Goal: Task Accomplishment & Management: Manage account settings

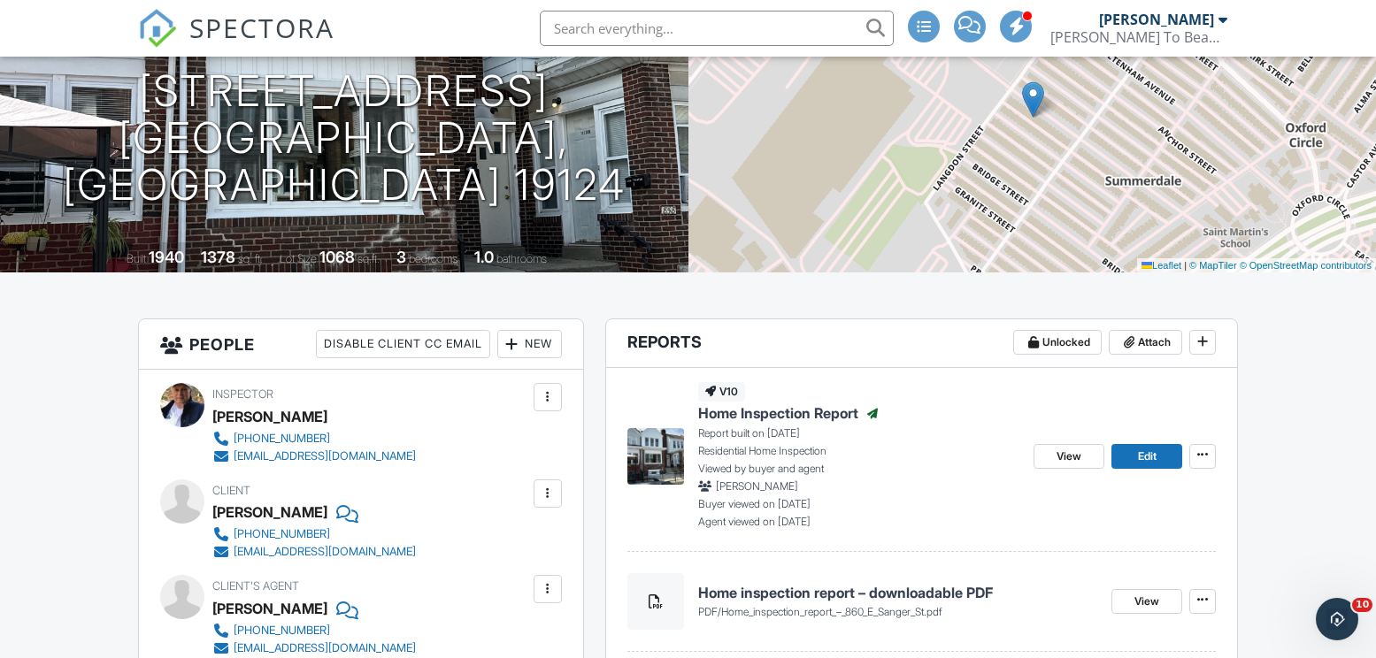
scroll to position [173, 0]
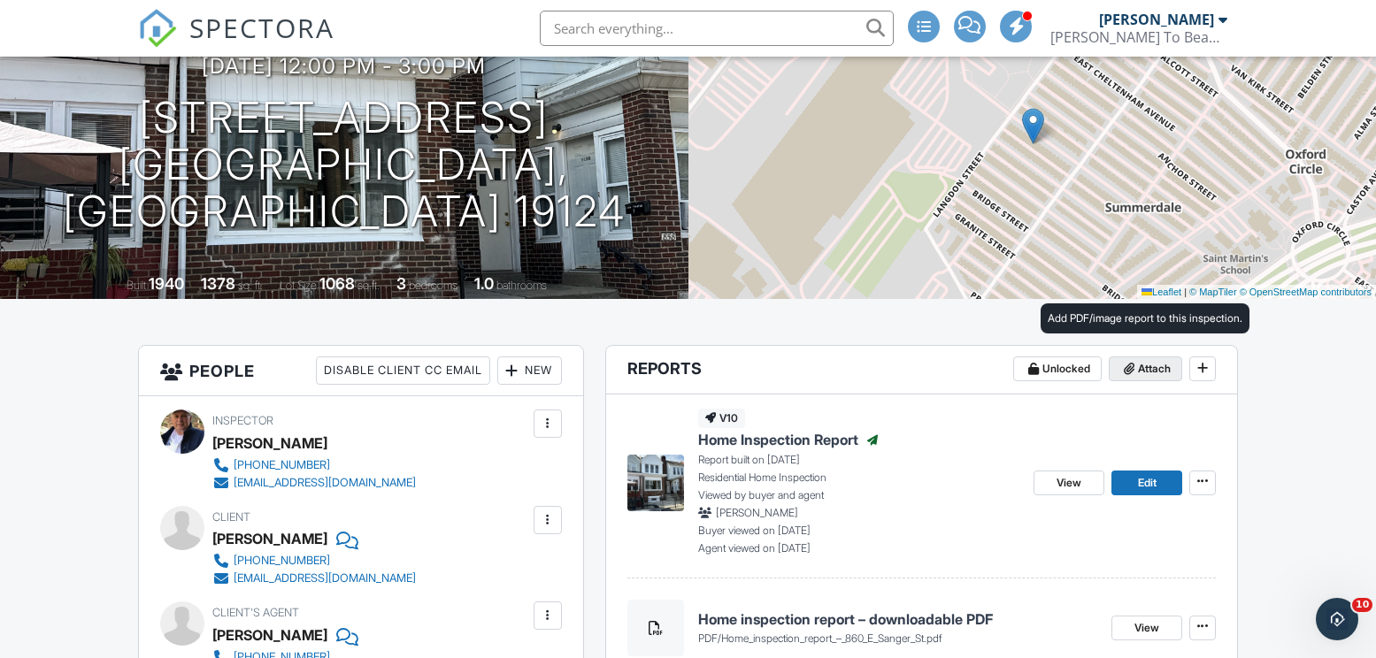
click at [1146, 369] on span "Attach" at bounding box center [1154, 369] width 33 height 18
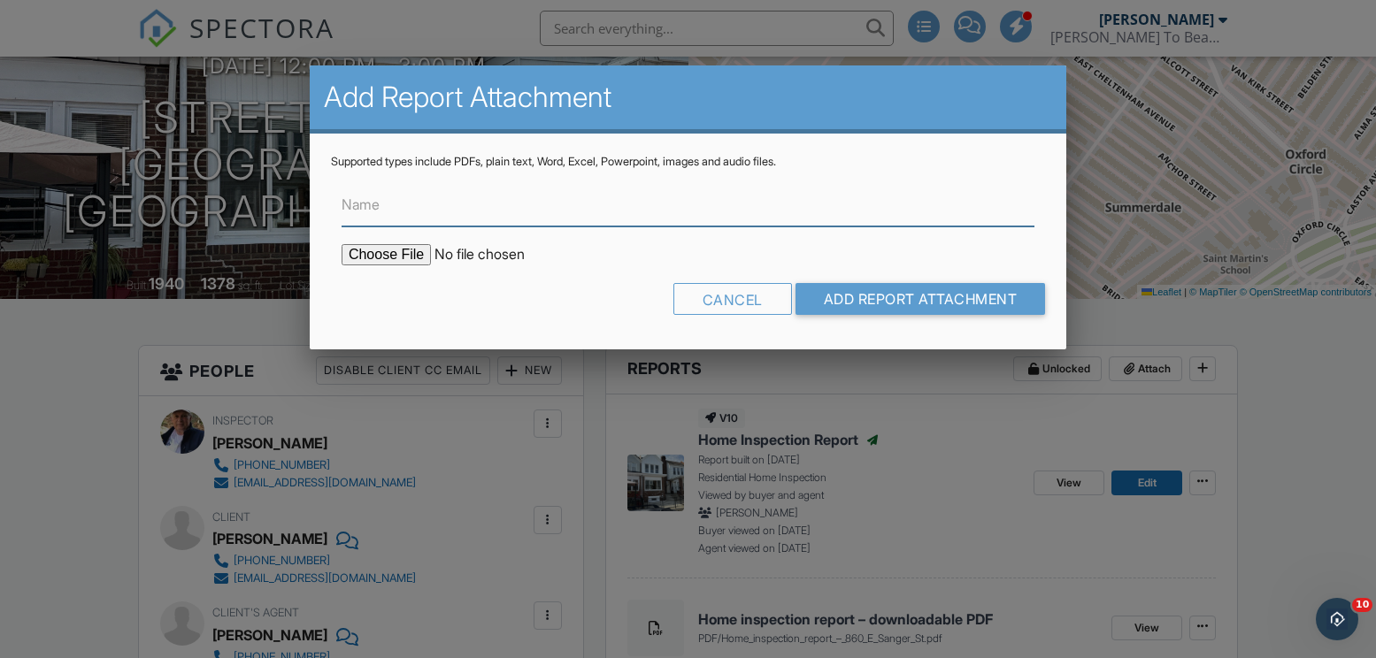
click at [448, 210] on input "Name" at bounding box center [687, 204] width 693 height 43
type input "radon test report - downloadable pdf"
click at [378, 253] on input "file" at bounding box center [491, 254] width 301 height 21
type input "C:\fakepath\radon test report - 860_E_Sanger_St.pdf"
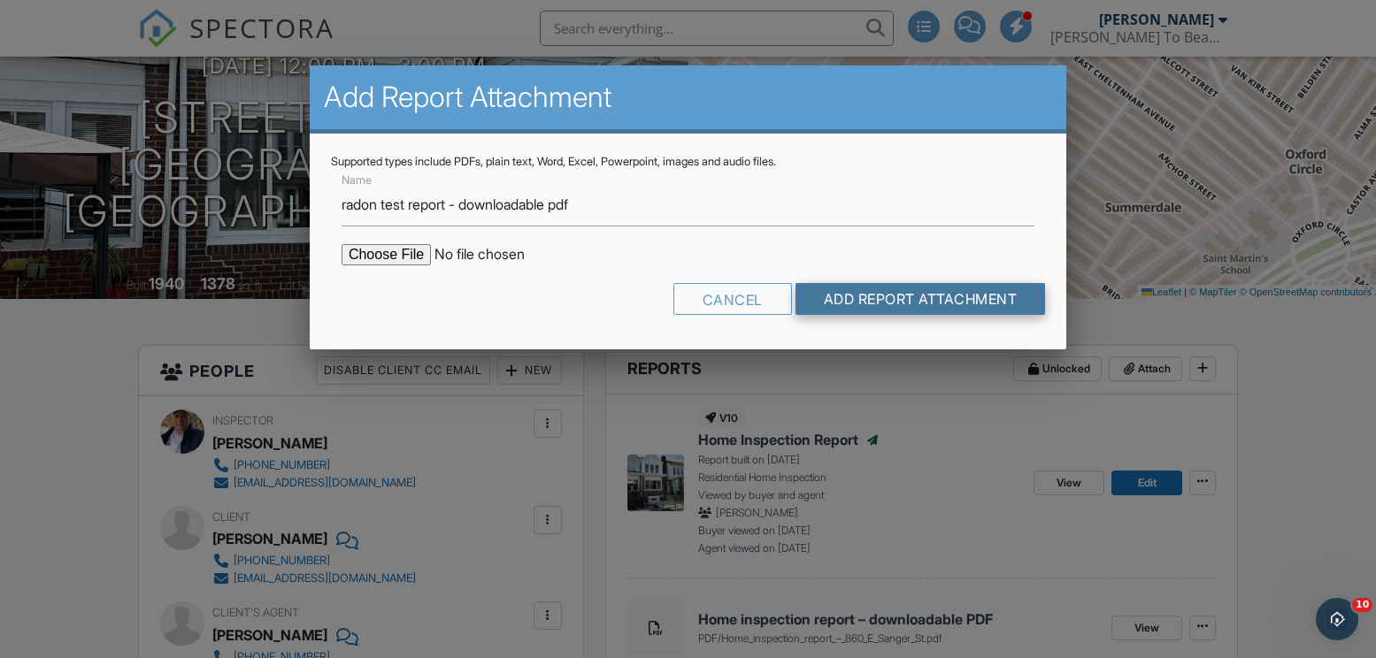
click at [931, 295] on input "Add Report Attachment" at bounding box center [920, 299] width 250 height 32
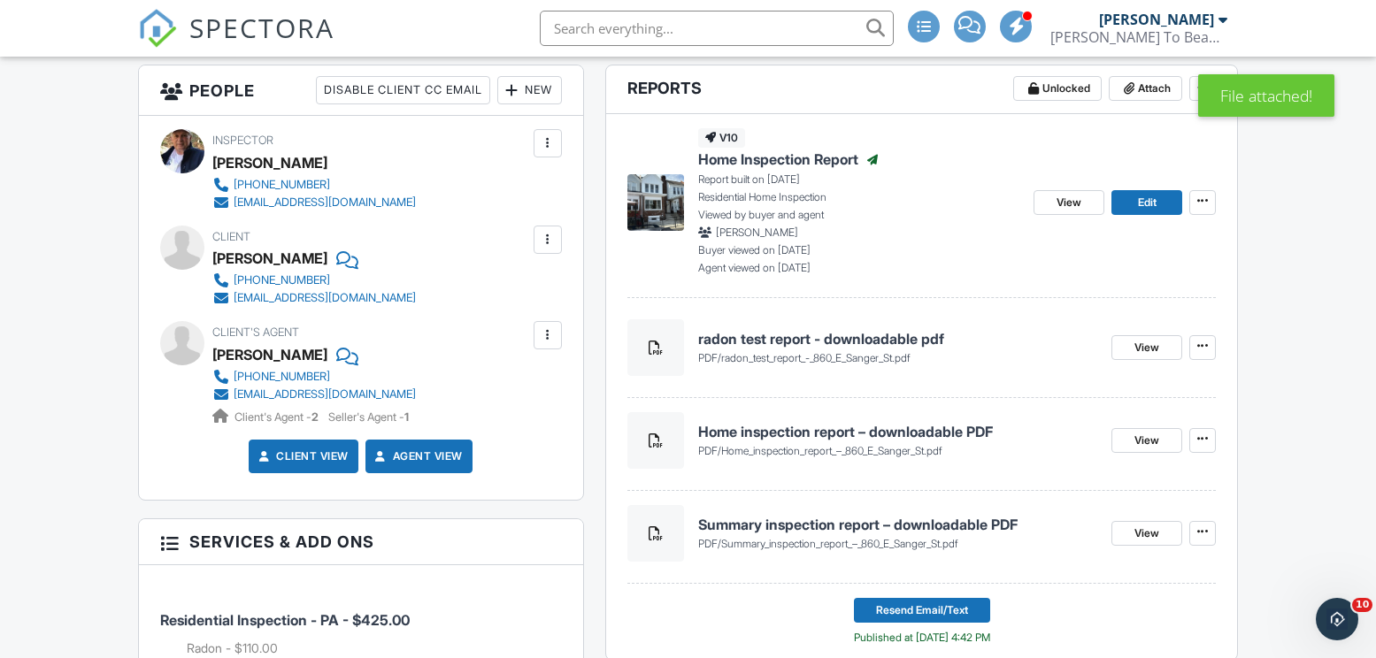
scroll to position [458, 0]
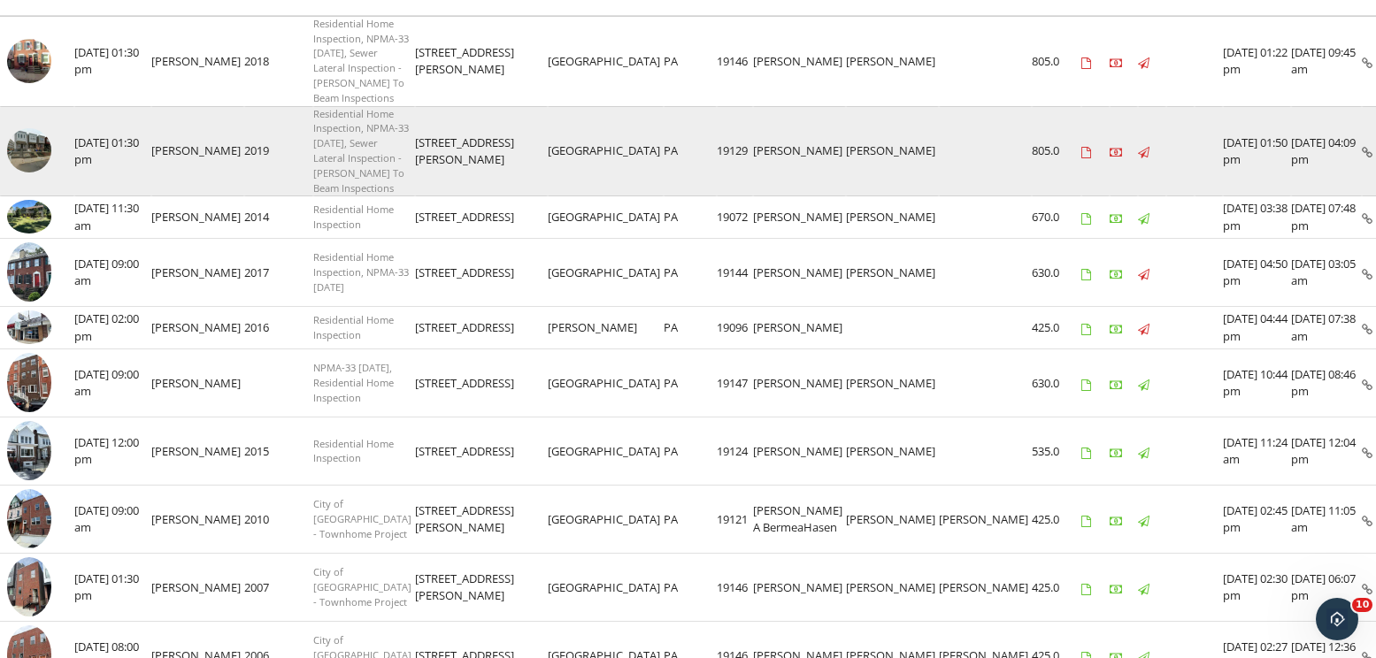
scroll to position [254, 0]
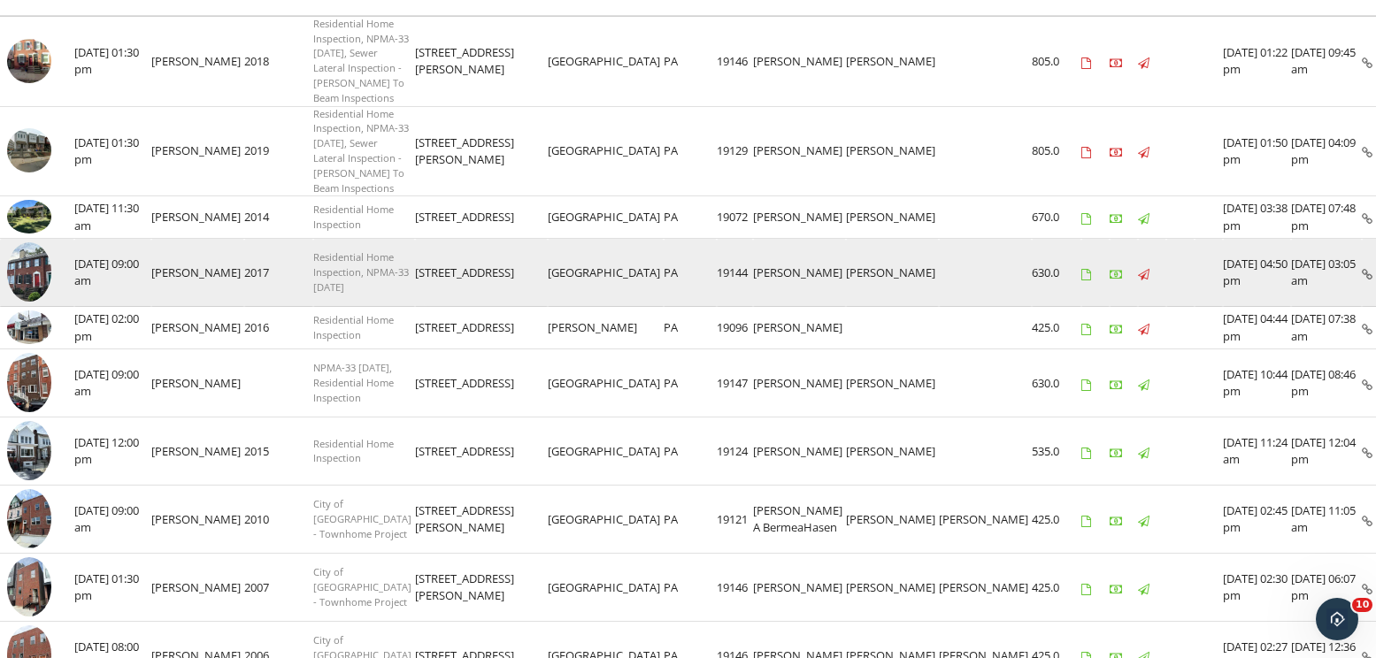
click at [31, 302] on img at bounding box center [29, 271] width 44 height 59
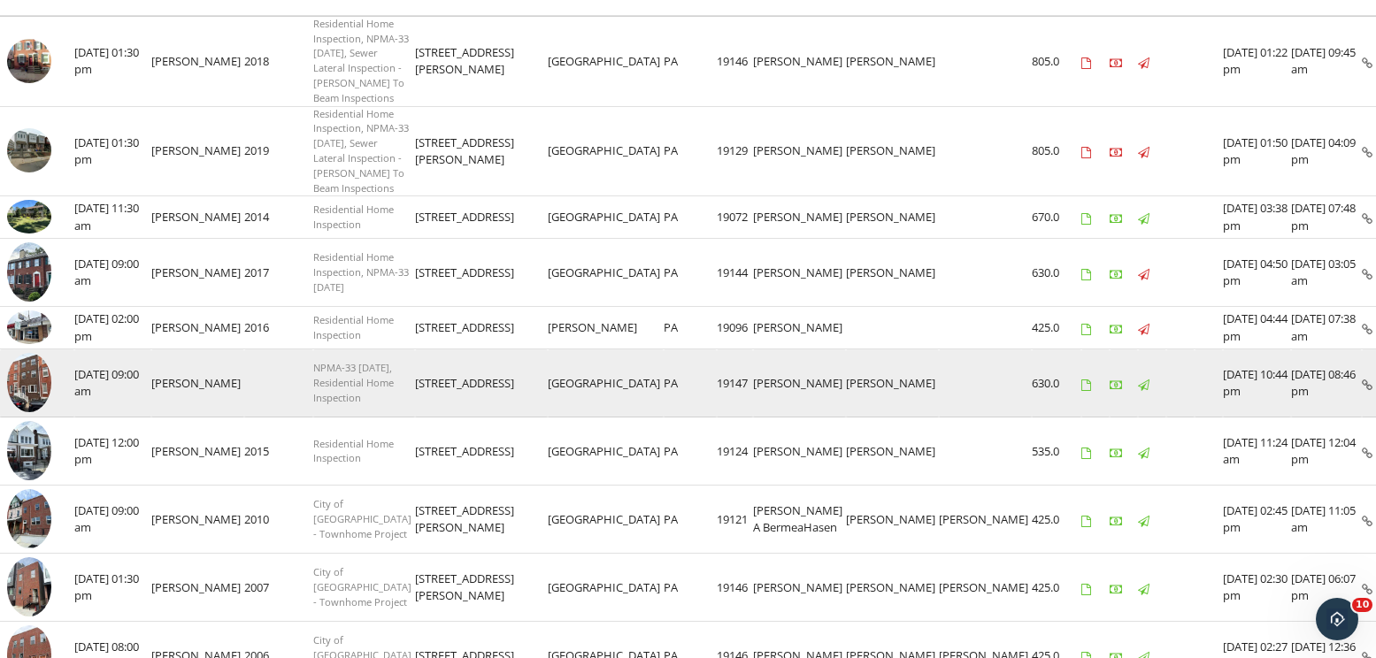
click at [28, 402] on img at bounding box center [29, 382] width 44 height 59
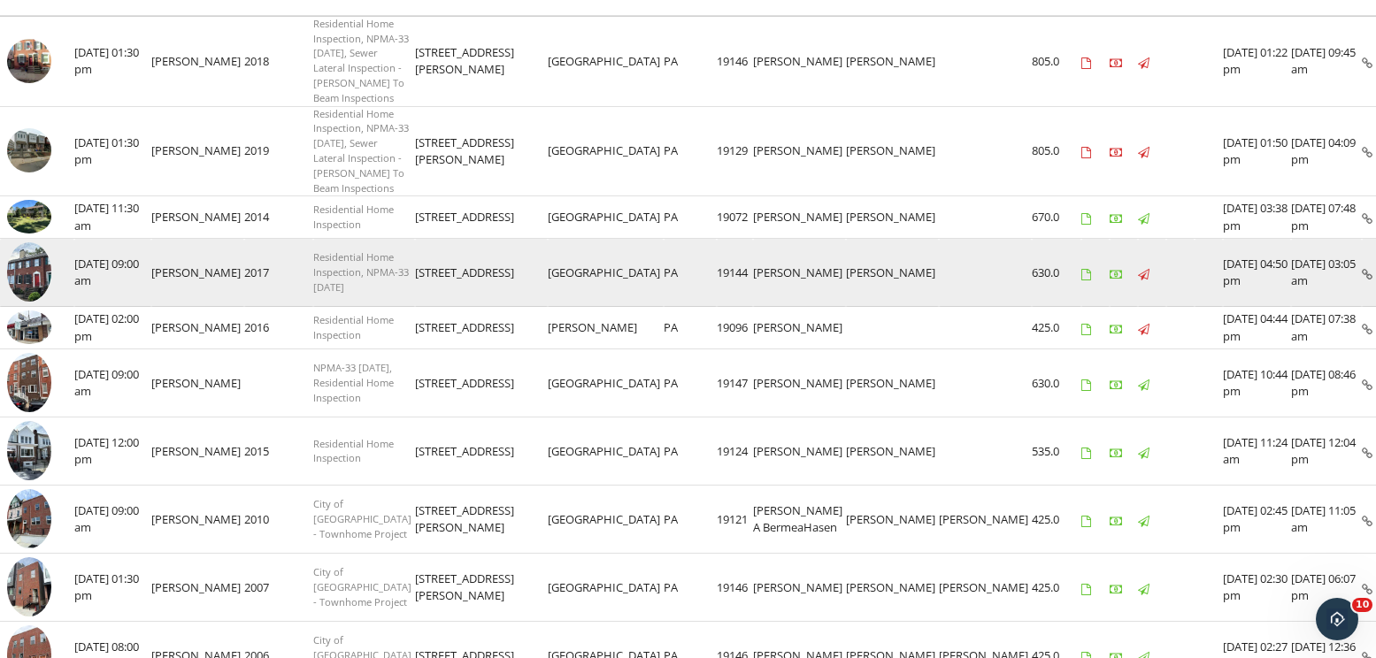
click at [35, 285] on img at bounding box center [29, 271] width 44 height 59
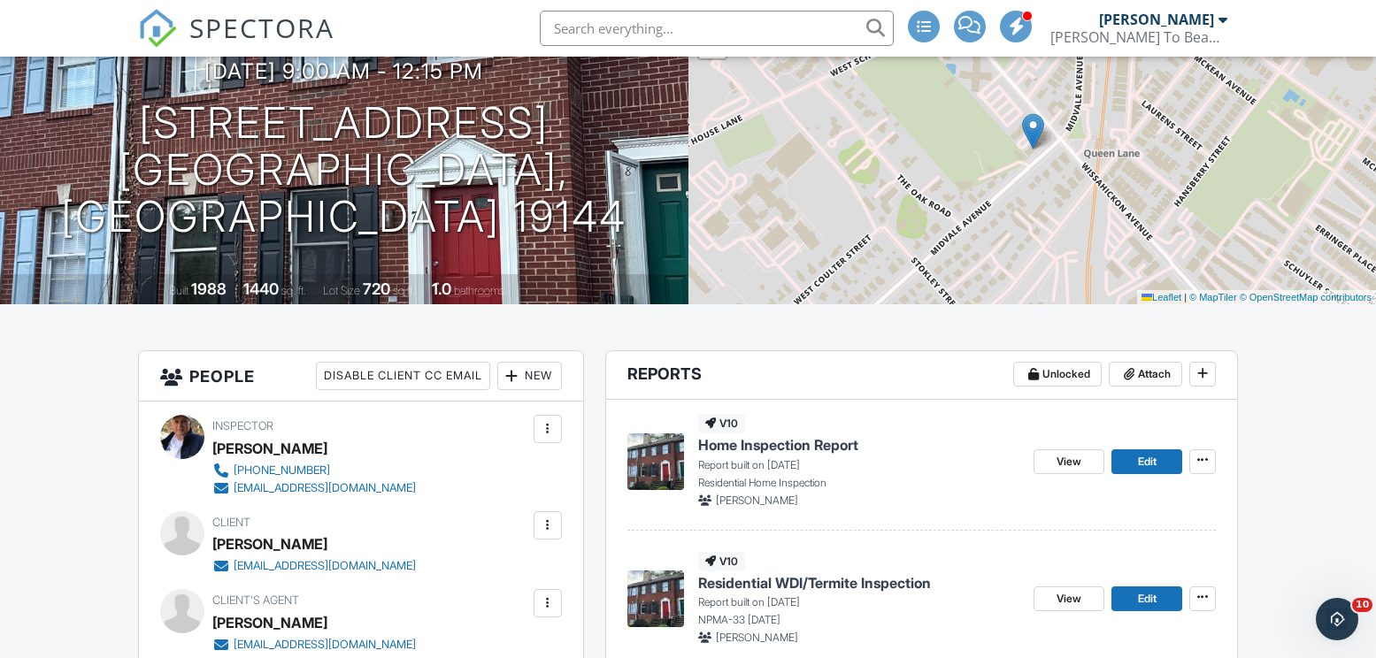
scroll to position [289, 0]
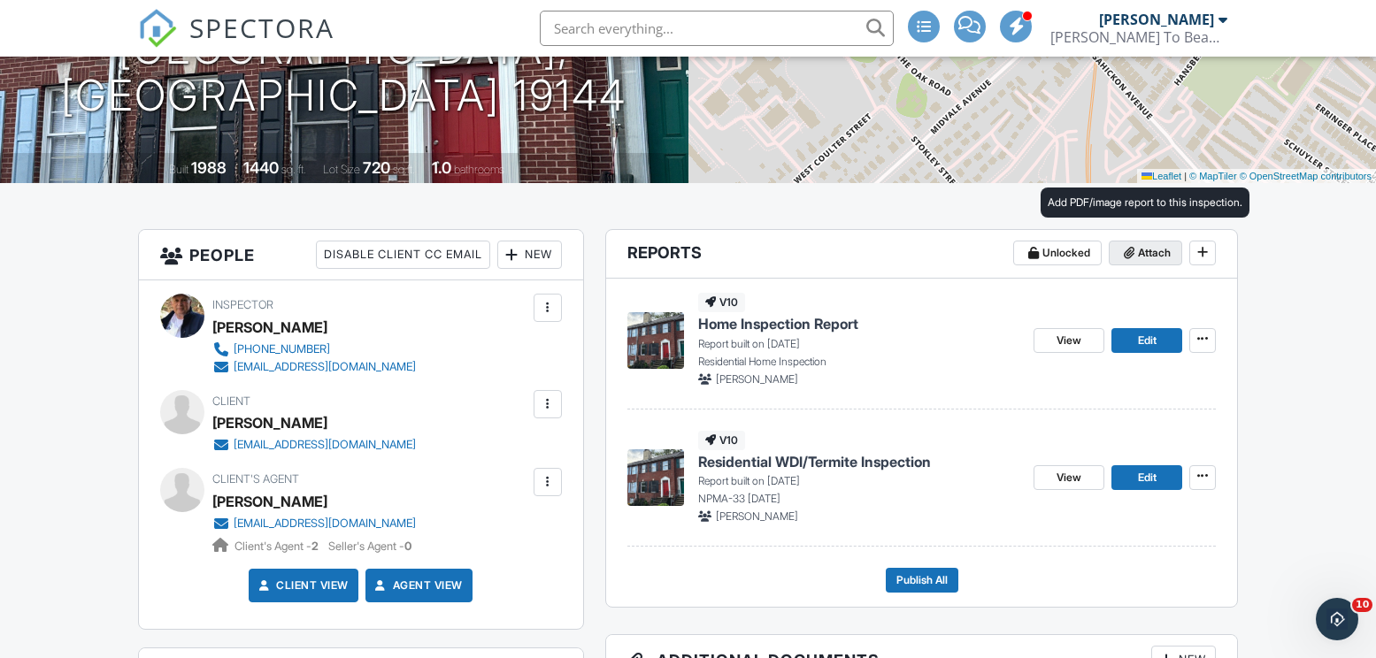
click at [1135, 255] on span at bounding box center [1129, 253] width 18 height 18
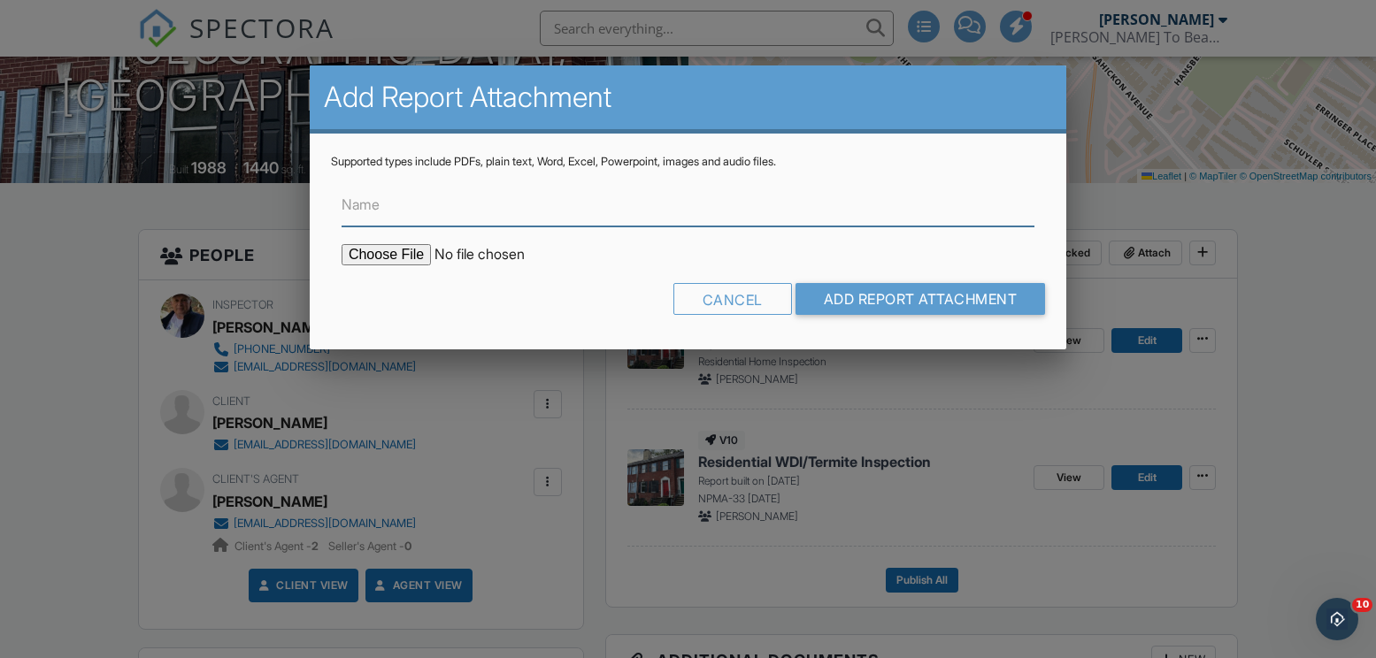
click at [390, 203] on input "Name" at bounding box center [687, 204] width 693 height 43
type input "radon test report - downloadable pdf"
click at [379, 256] on input "file" at bounding box center [491, 254] width 301 height 21
type input "C:\fakepath\radon test report - 860_E_Sanger_St.pdf"
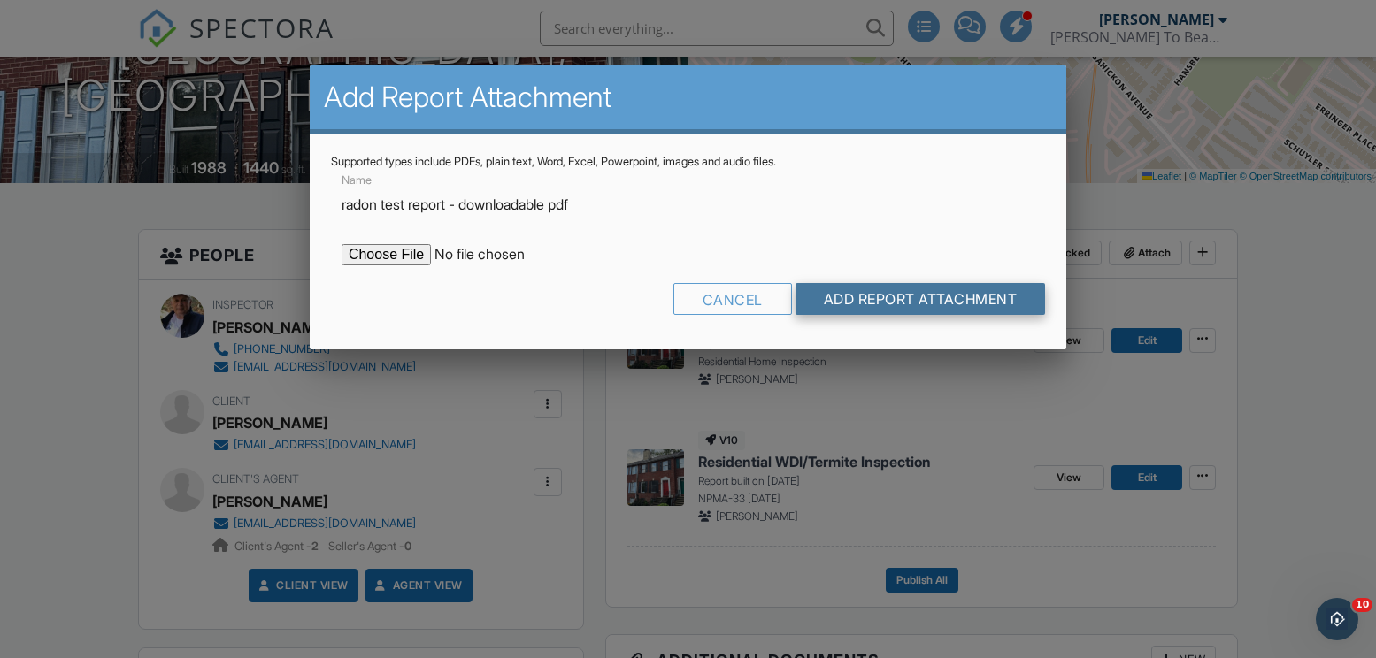
click at [900, 288] on input "Add Report Attachment" at bounding box center [920, 299] width 250 height 32
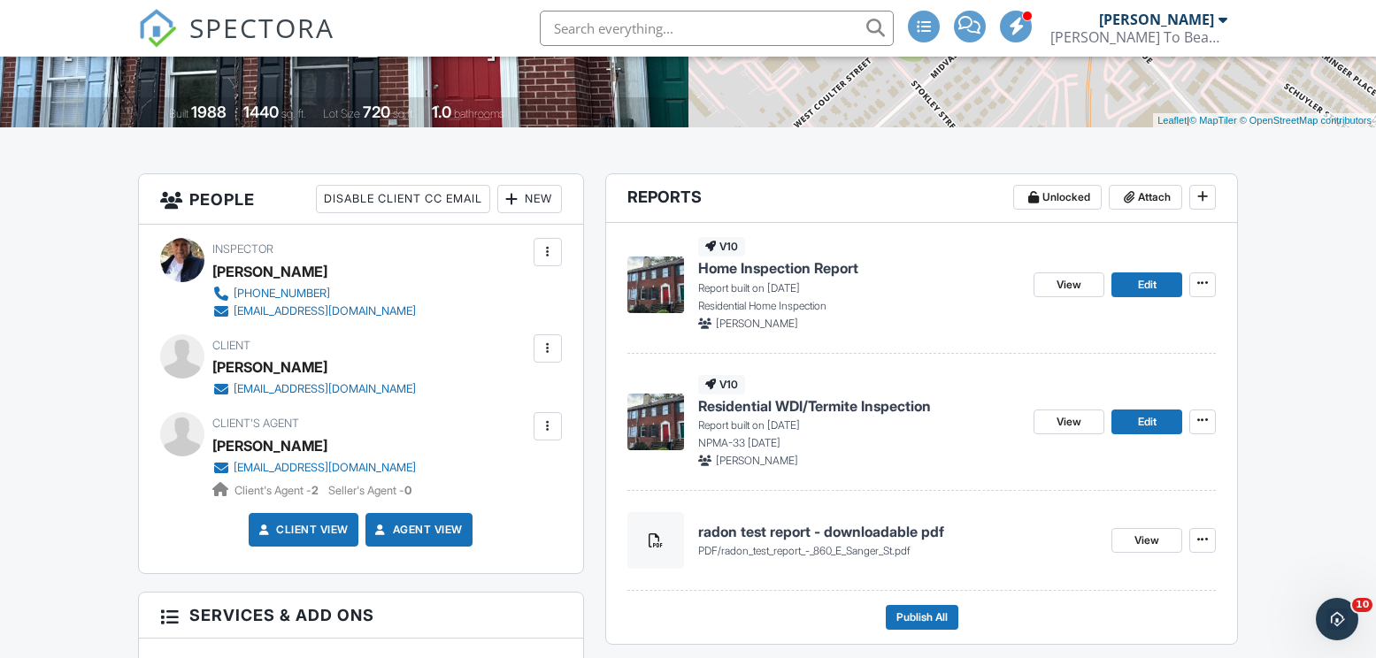
scroll to position [371, 0]
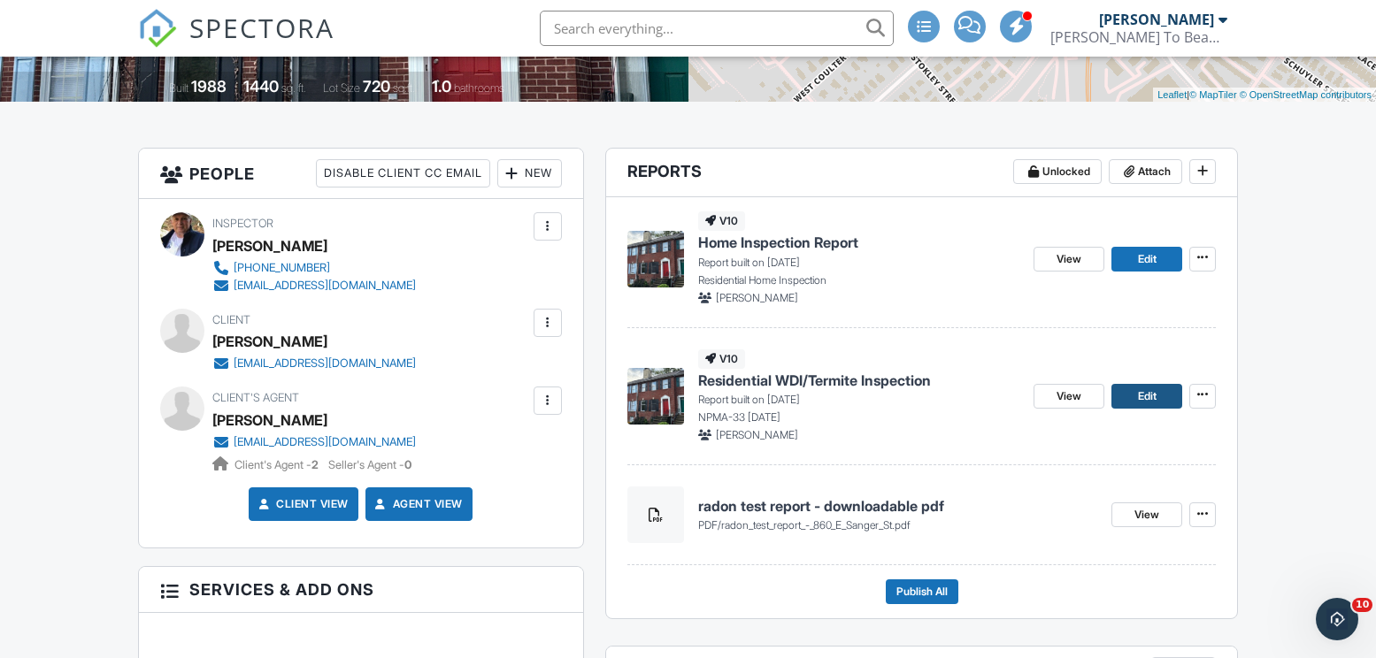
click at [1146, 390] on span "Edit" at bounding box center [1147, 396] width 19 height 18
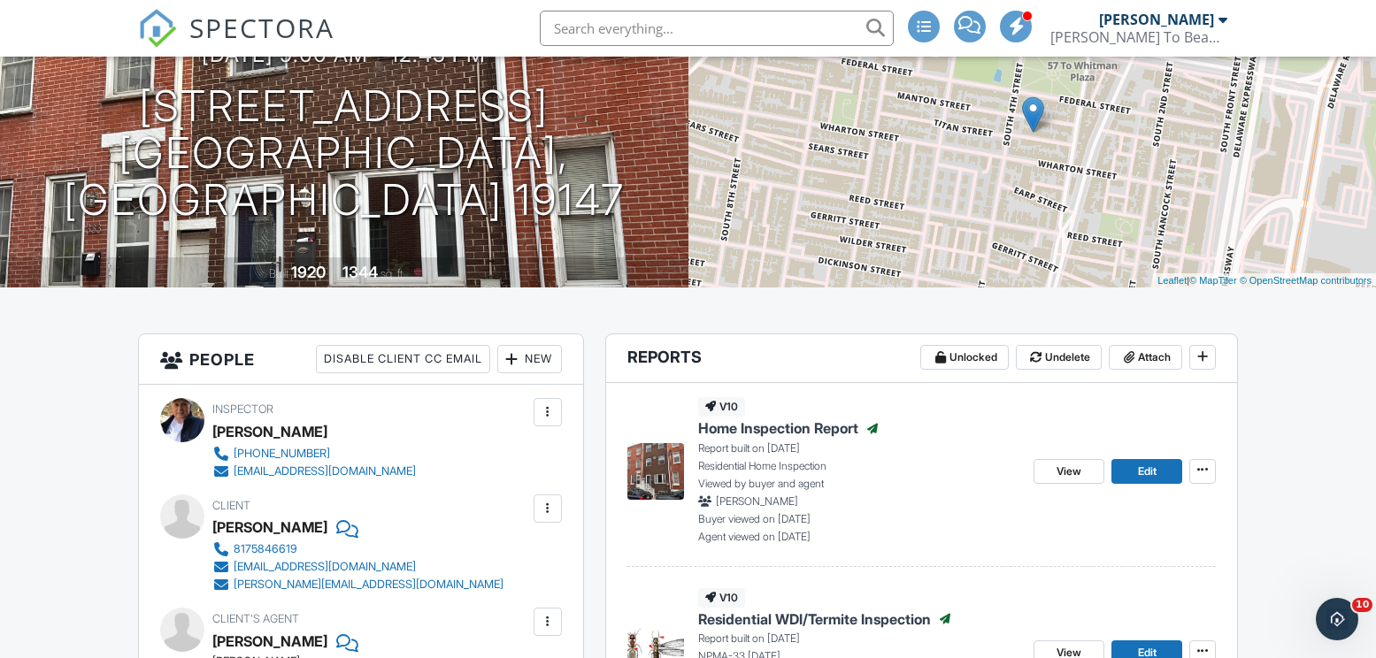
scroll to position [183, 0]
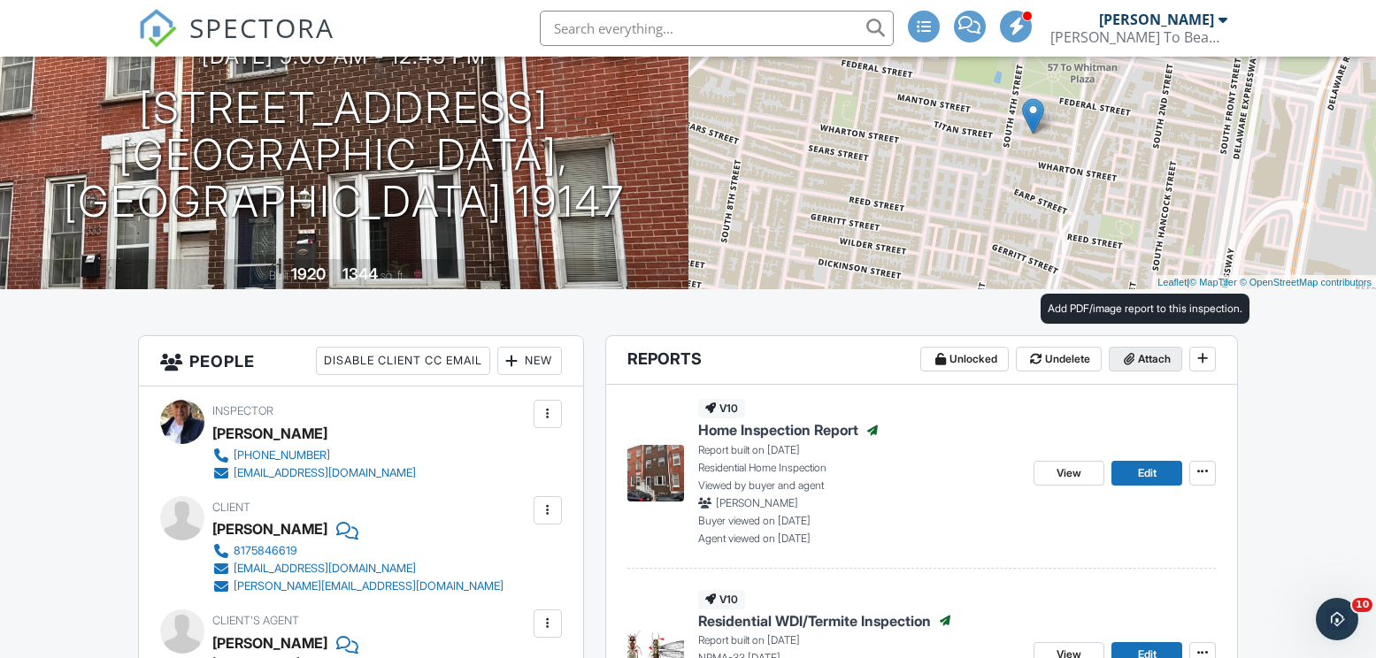
click at [1151, 360] on span "Attach" at bounding box center [1154, 359] width 33 height 18
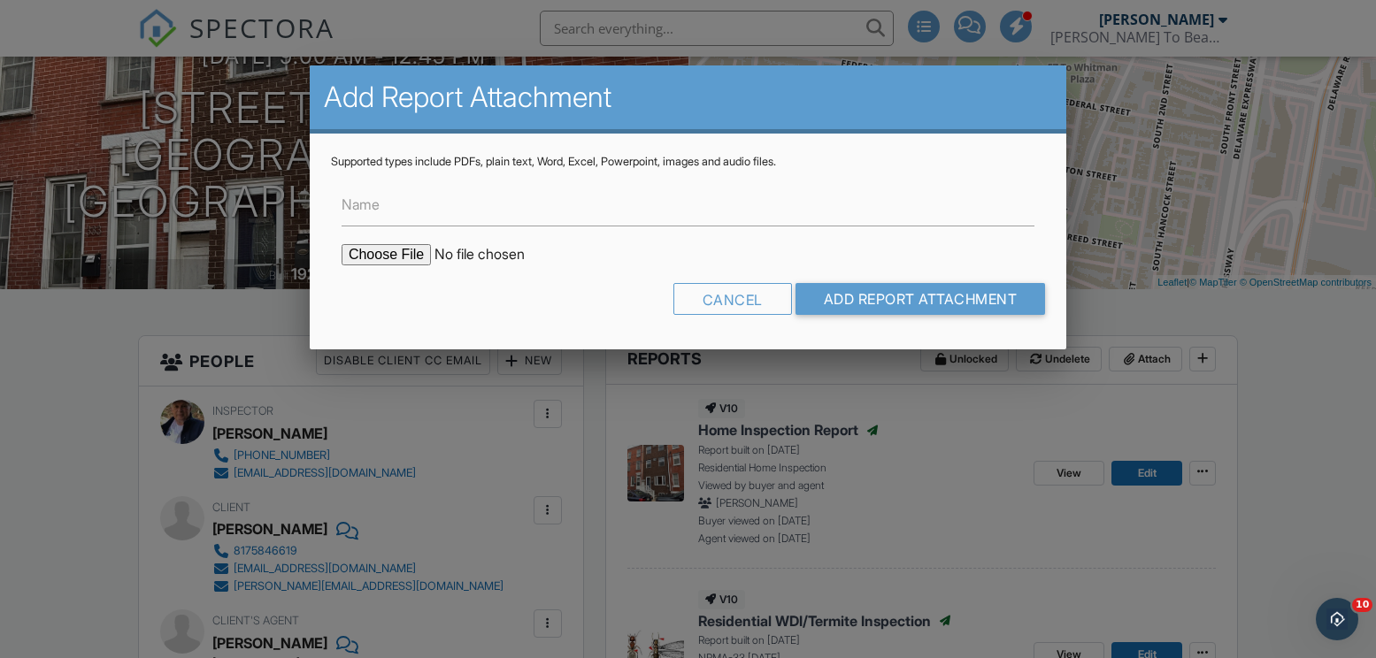
click at [372, 205] on label "Name" at bounding box center [360, 204] width 38 height 19
click at [372, 205] on input "Name" at bounding box center [687, 204] width 693 height 43
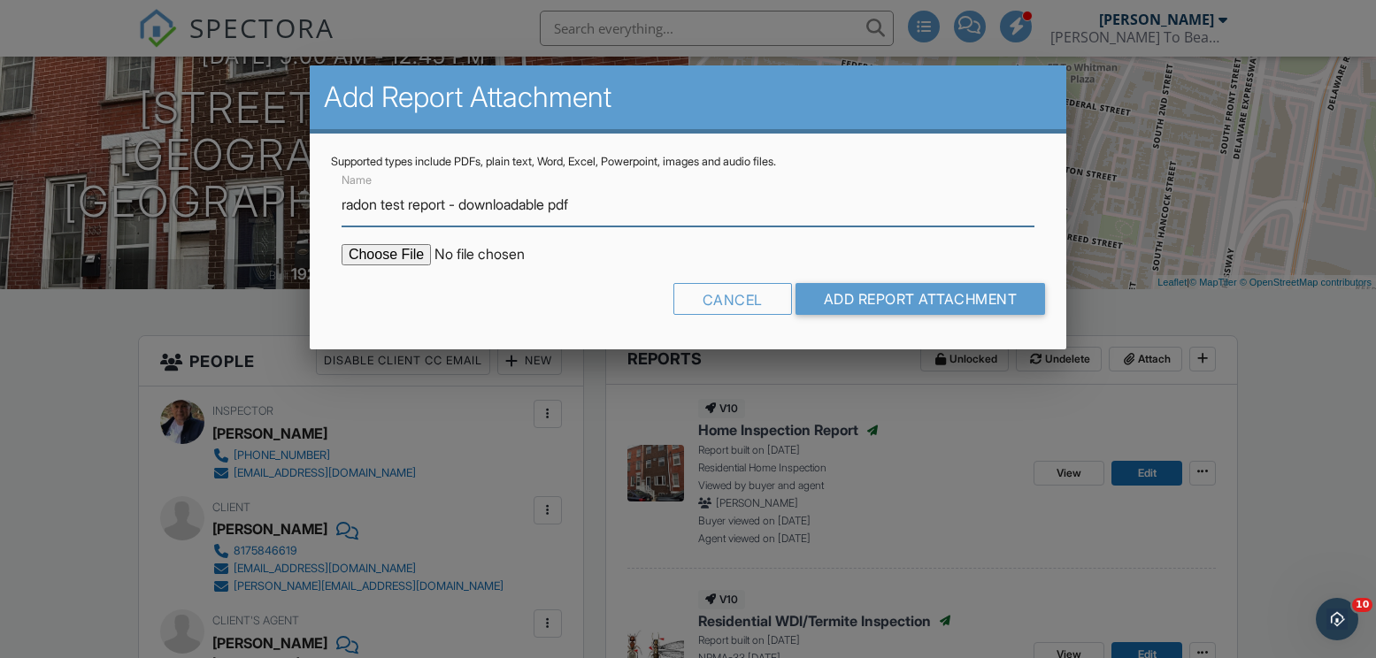
type input "radon test report - downloadable pdf"
click at [375, 257] on input "file" at bounding box center [491, 254] width 301 height 21
type input "C:\fakepath\radon test report - 331_Titan_St.pdf"
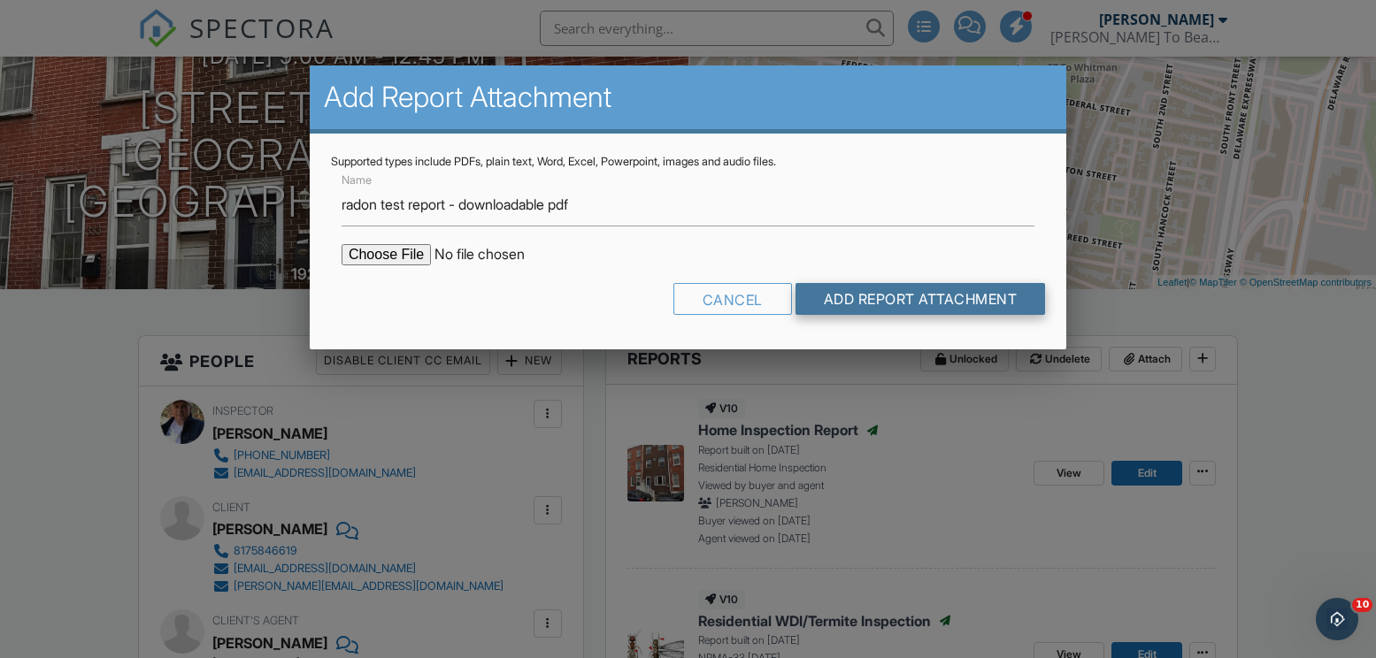
click at [918, 295] on input "Add Report Attachment" at bounding box center [920, 299] width 250 height 32
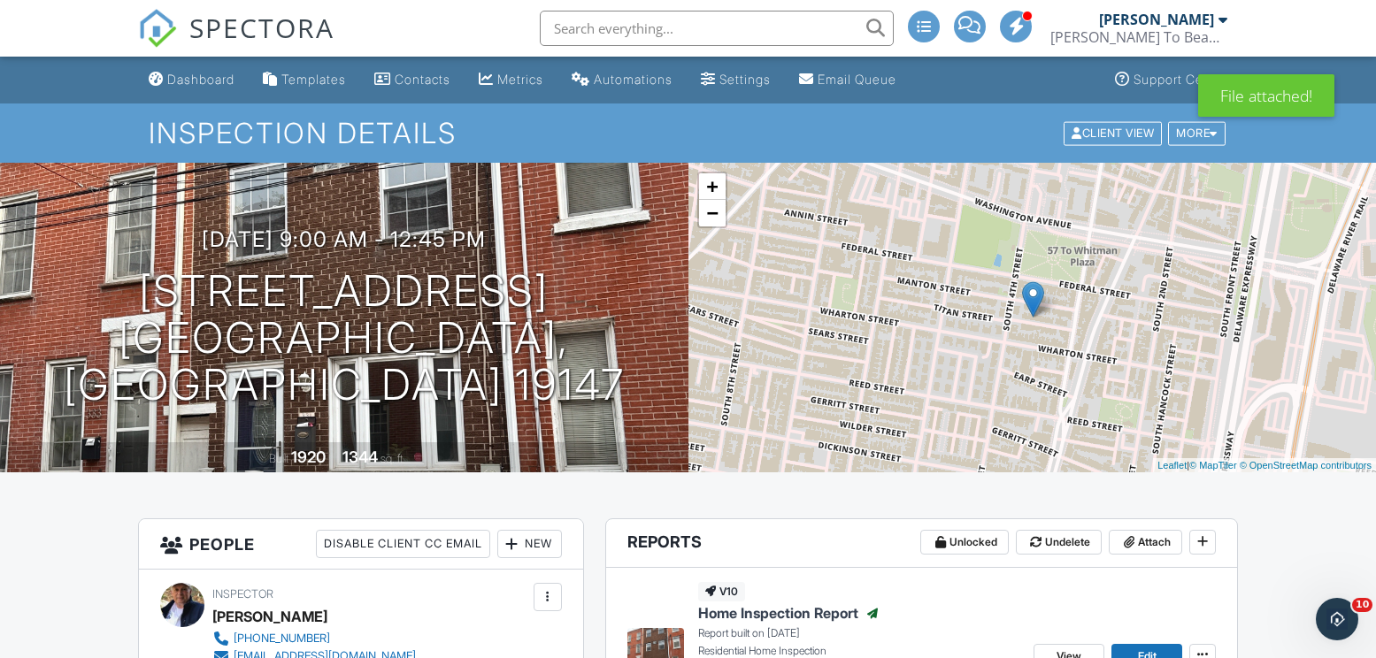
scroll to position [2, 0]
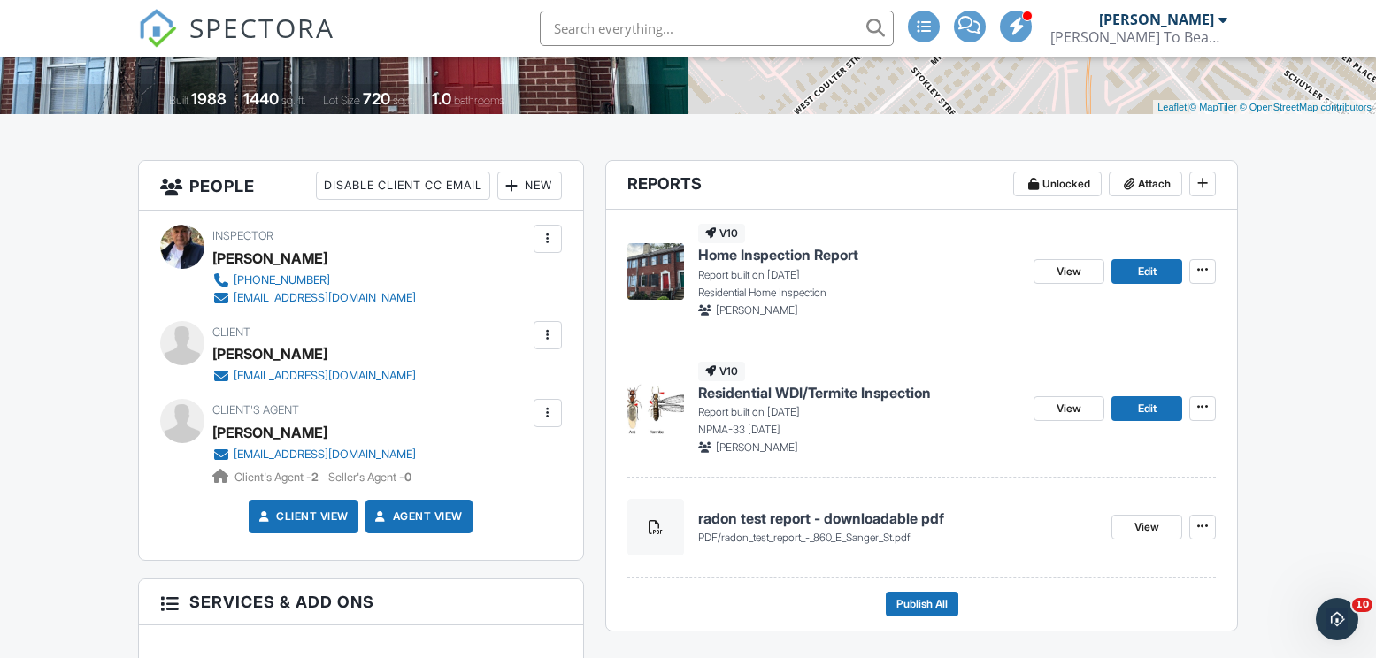
scroll to position [402, 0]
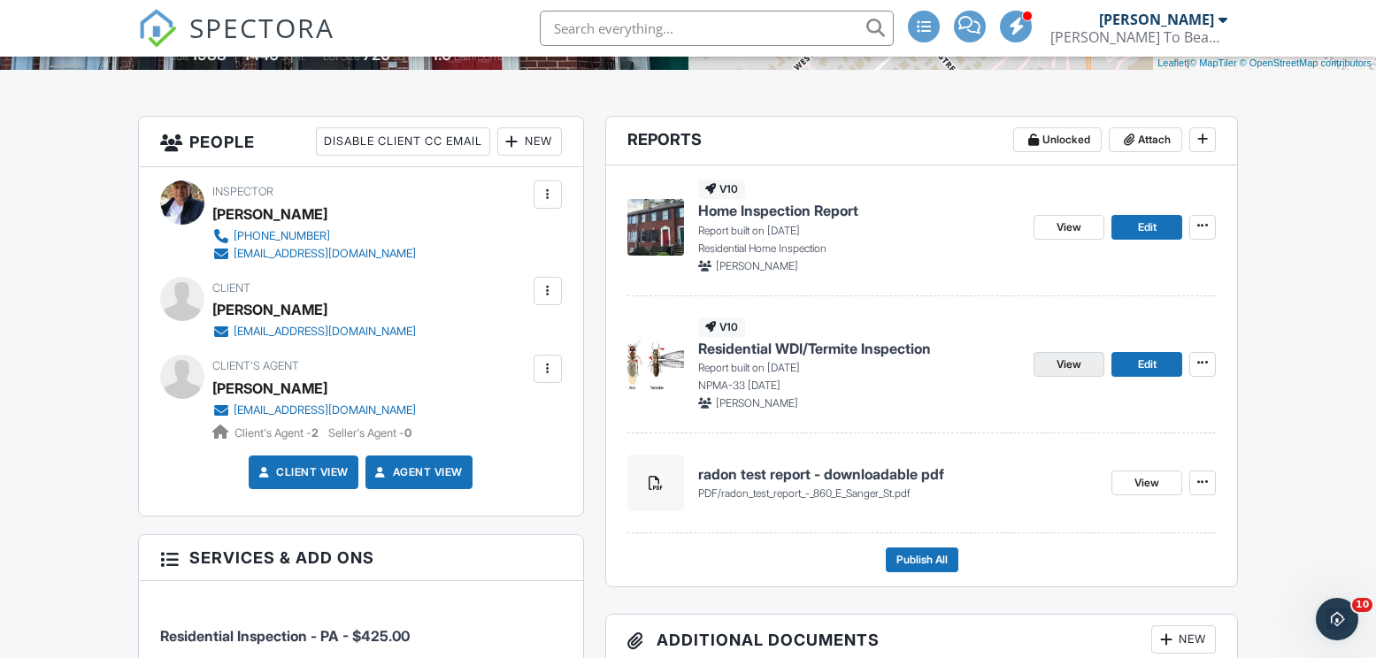
click at [1054, 364] on link "View" at bounding box center [1068, 364] width 71 height 25
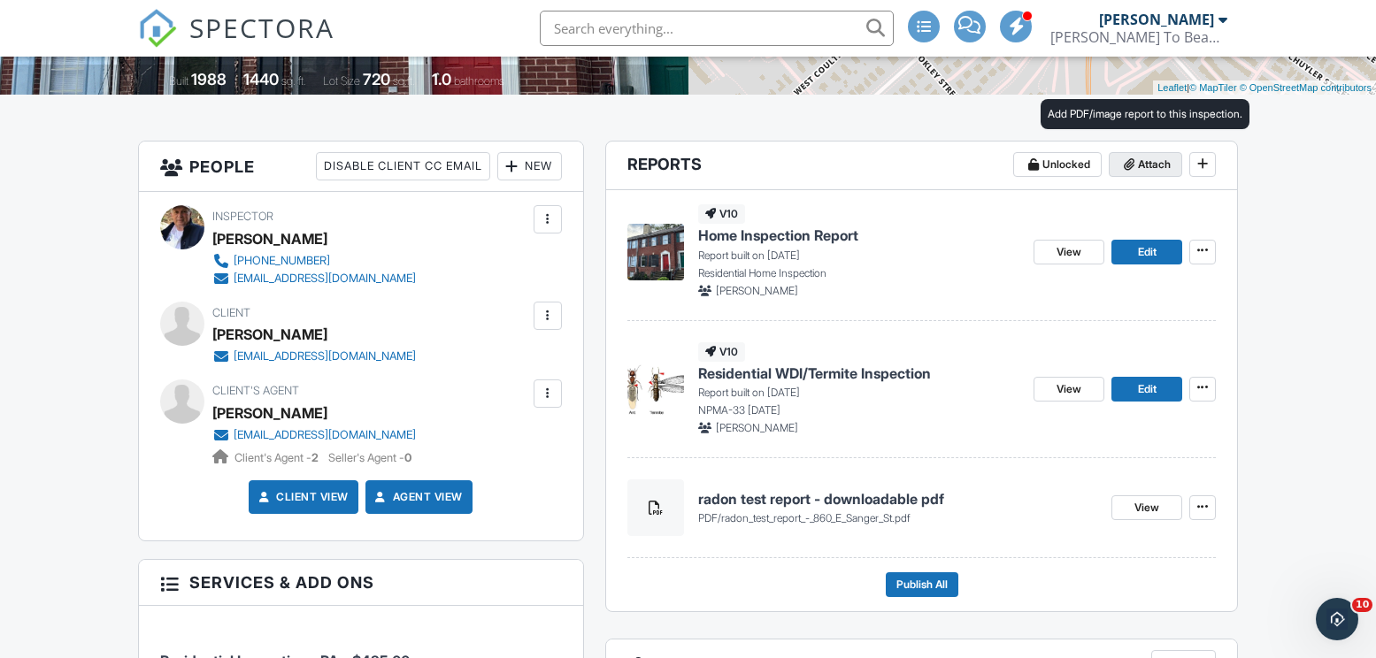
click at [1143, 162] on span "Attach" at bounding box center [1154, 165] width 33 height 18
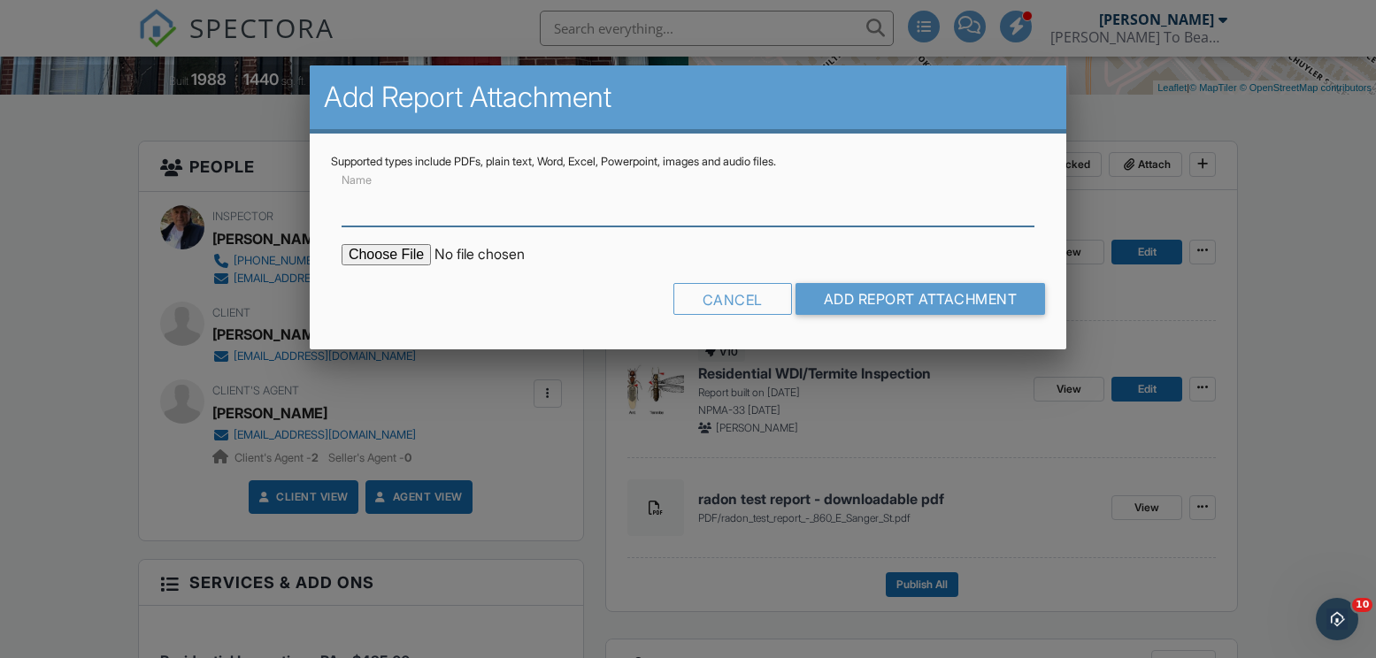
click at [404, 211] on input "Name" at bounding box center [687, 204] width 693 height 43
type input "wdi/termite report - downloadable pdf"
click at [373, 252] on input "file" at bounding box center [491, 254] width 301 height 21
type input "C:\fakepath\radon test report - 5400_Wissahickon_Ave.pdf"
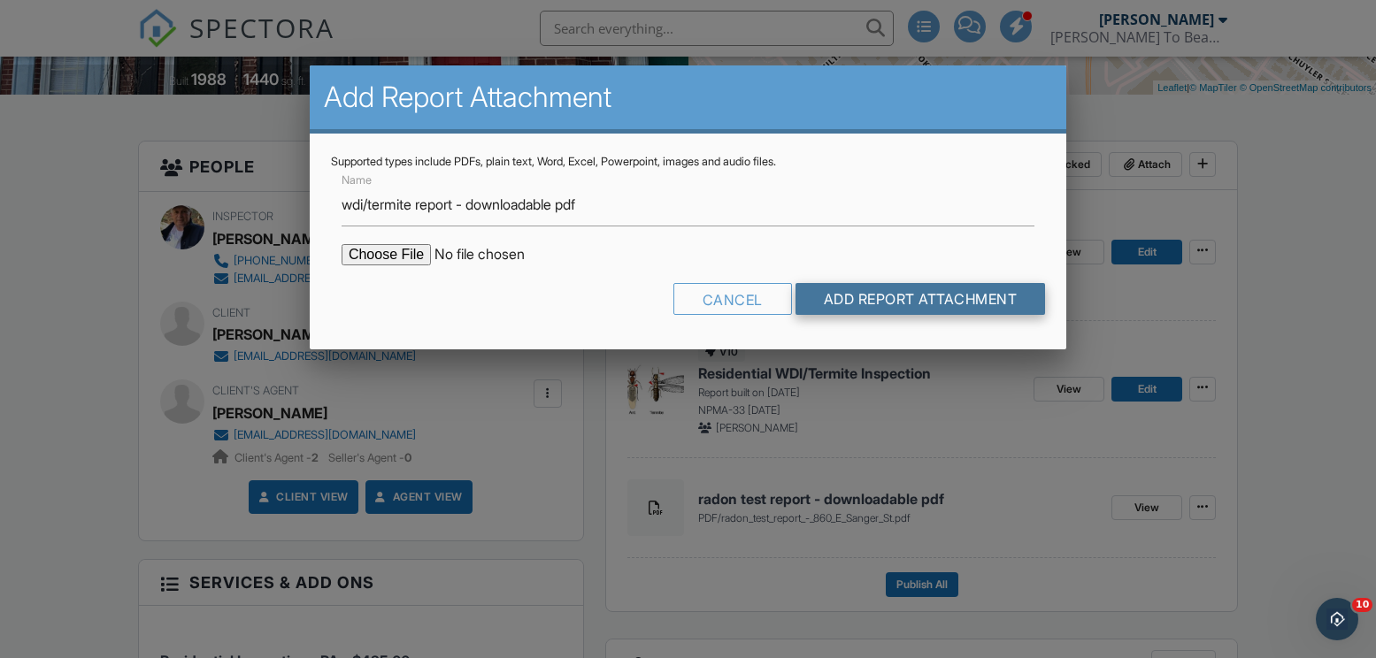
click at [888, 299] on input "Add Report Attachment" at bounding box center [920, 299] width 250 height 32
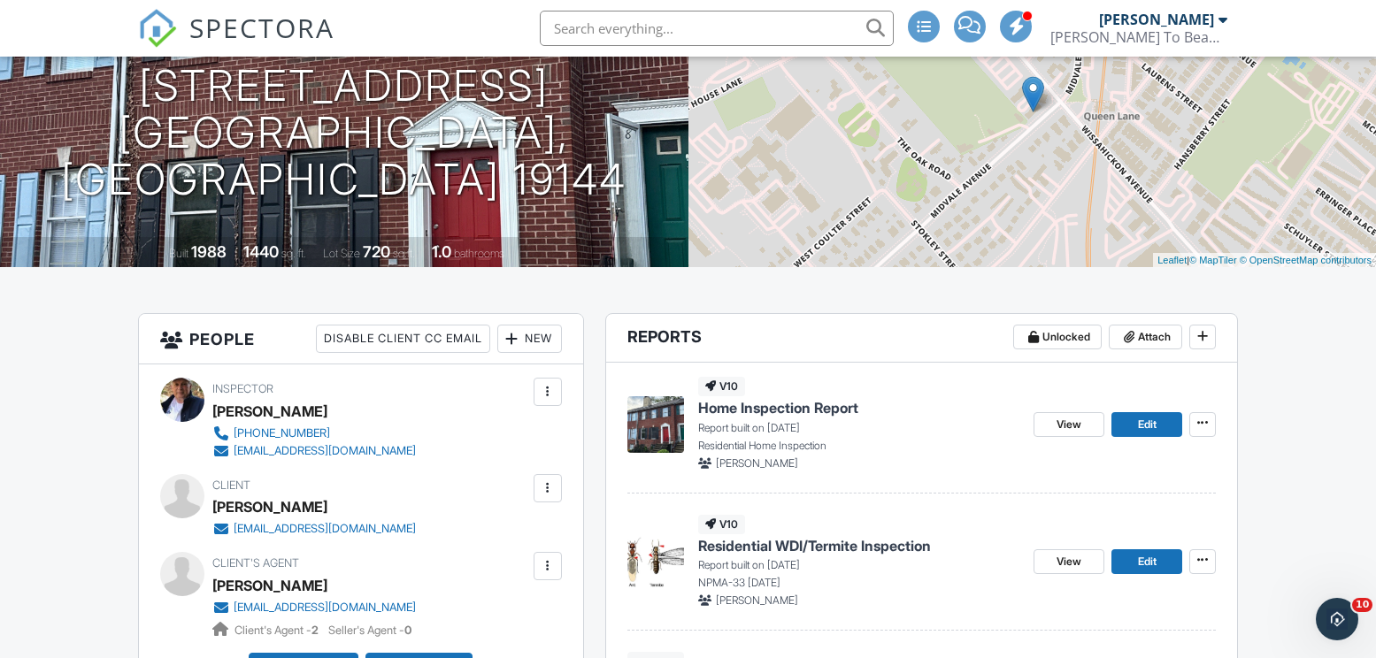
scroll to position [204, 0]
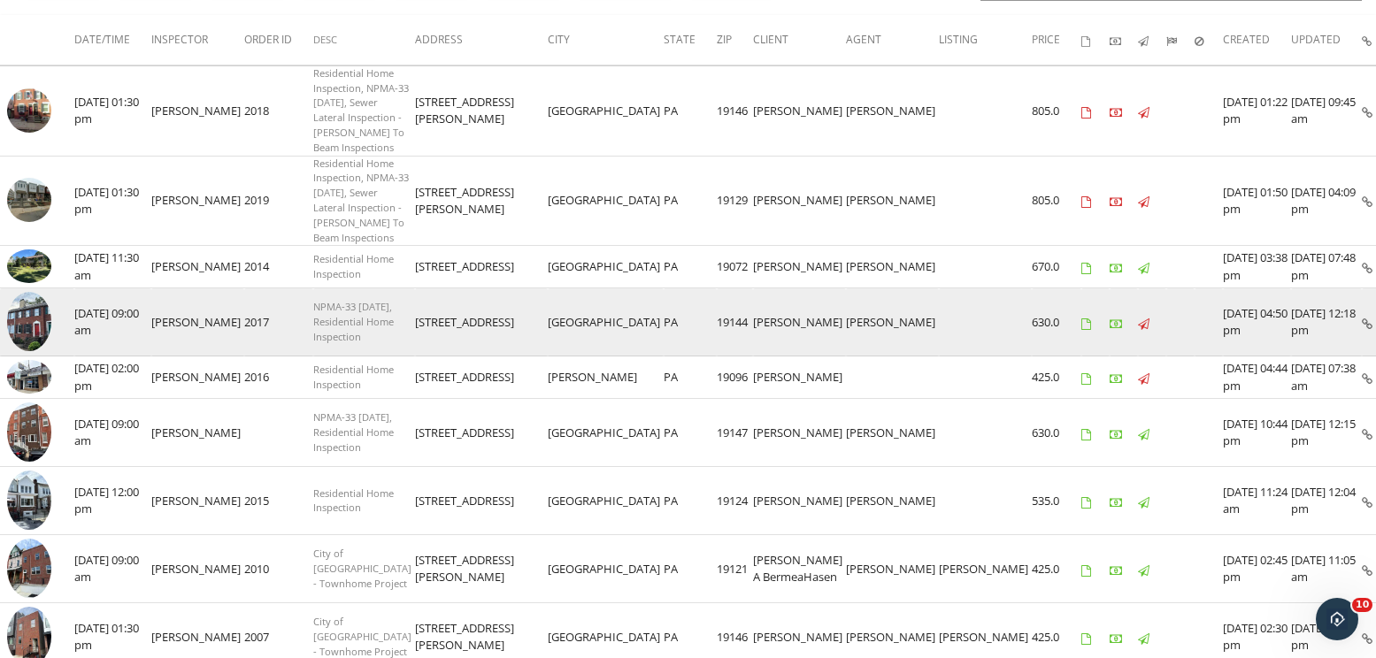
scroll to position [204, 0]
